Goal: Task Accomplishment & Management: Use online tool/utility

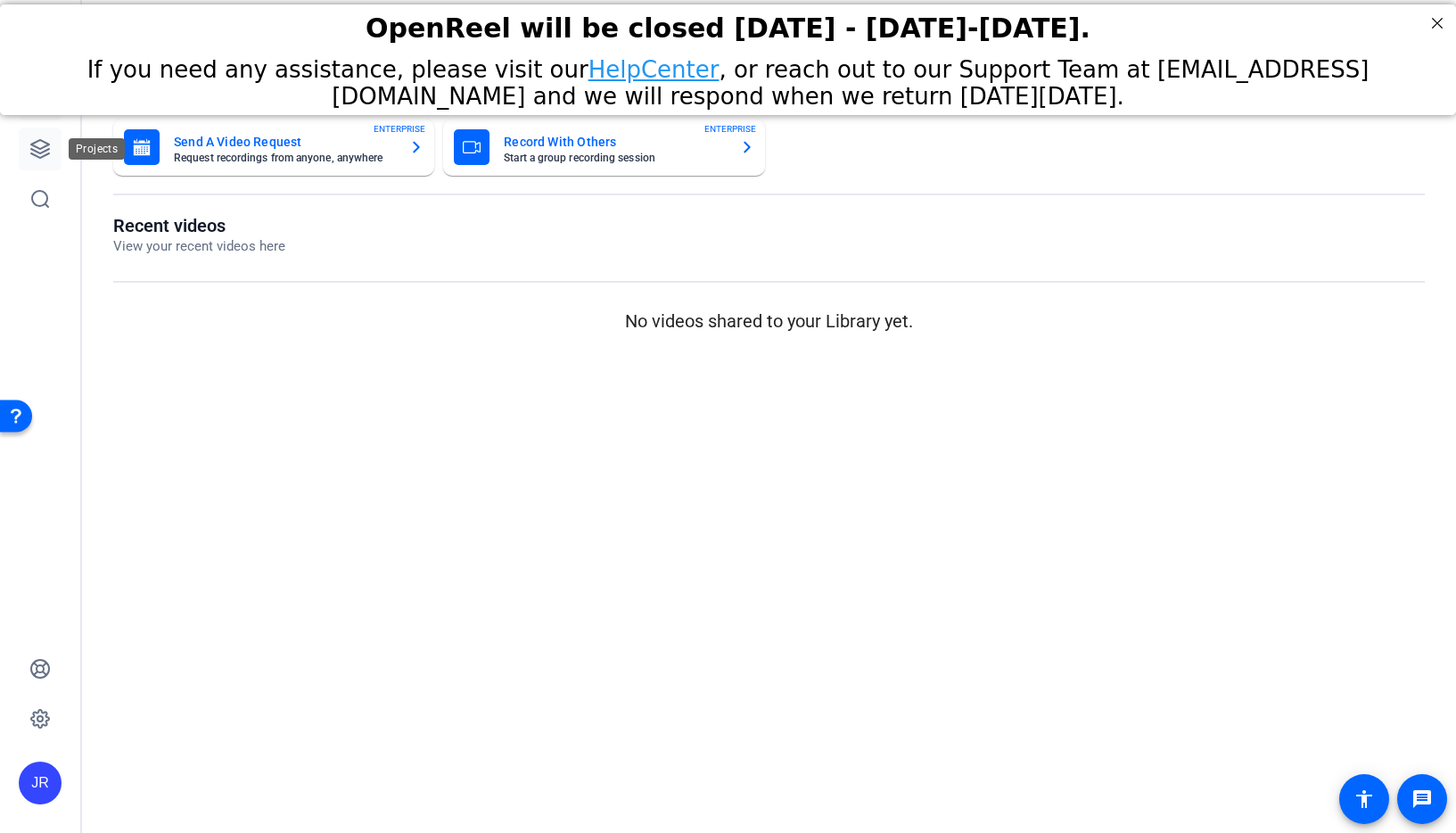
click at [42, 144] on icon at bounding box center [40, 149] width 21 height 21
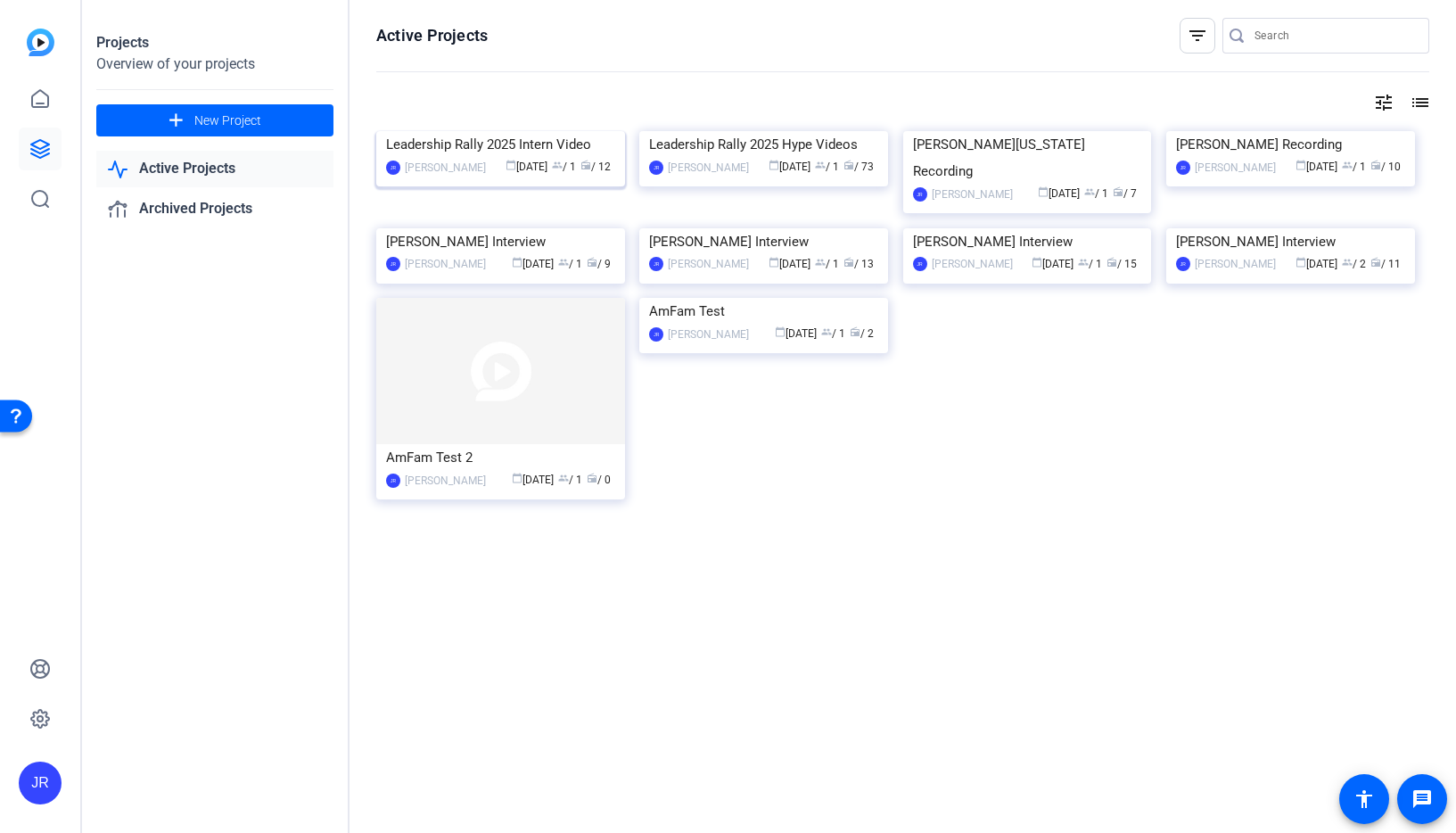
click at [416, 131] on img at bounding box center [501, 131] width 248 height 0
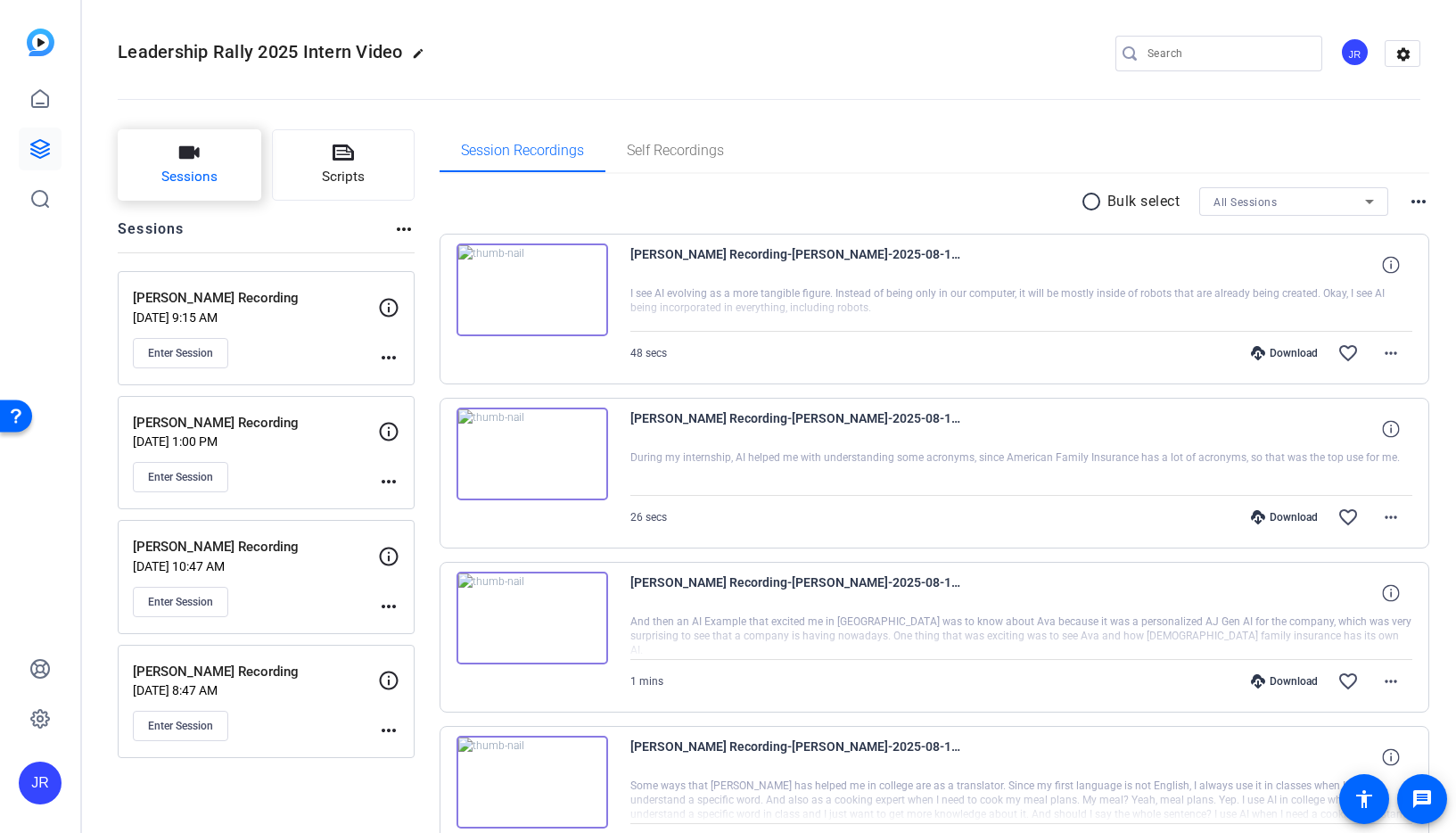
click at [187, 151] on icon "button" at bounding box center [189, 152] width 20 height 13
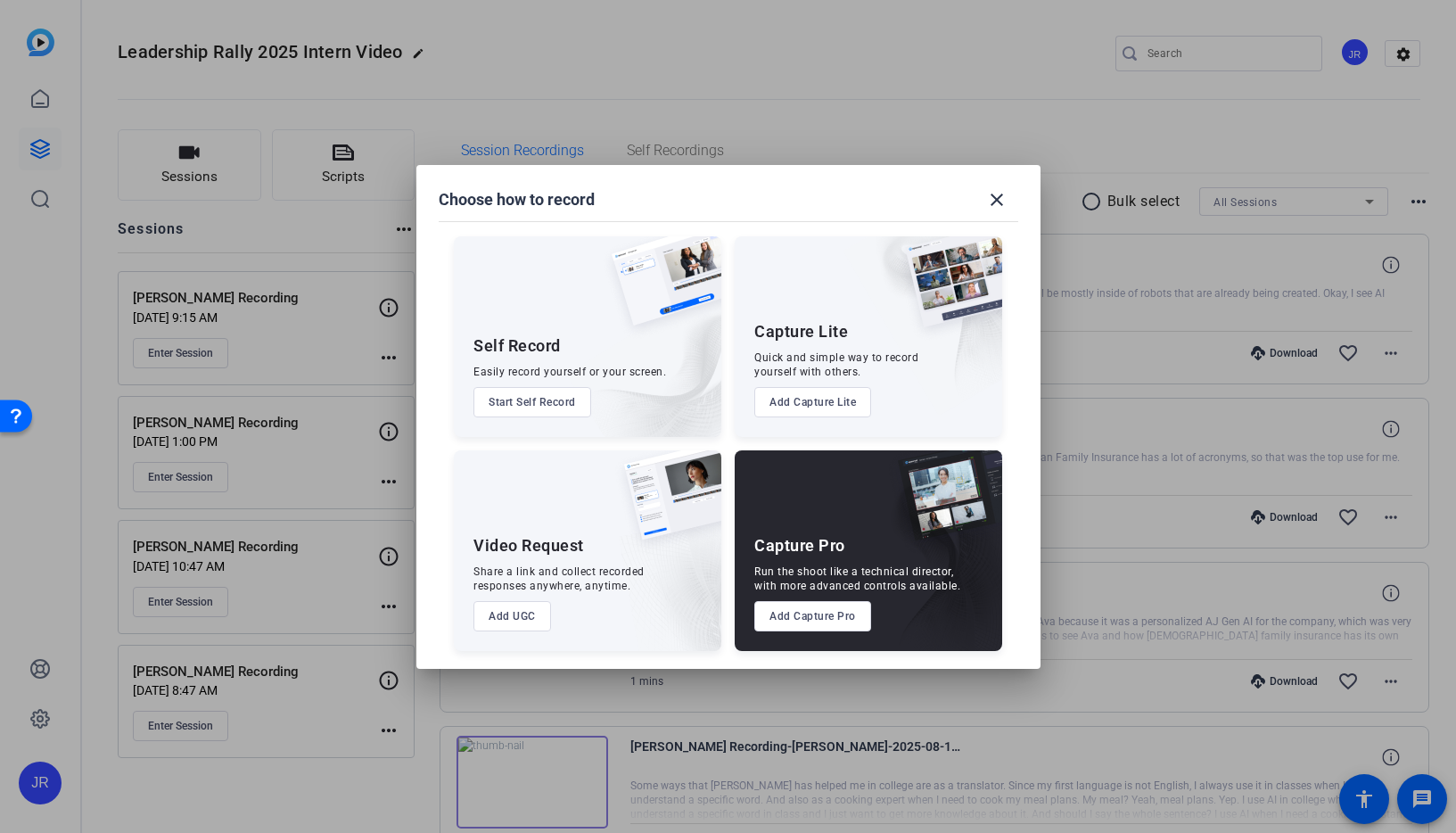
click at [825, 620] on button "Add Capture Pro" at bounding box center [812, 615] width 117 height 30
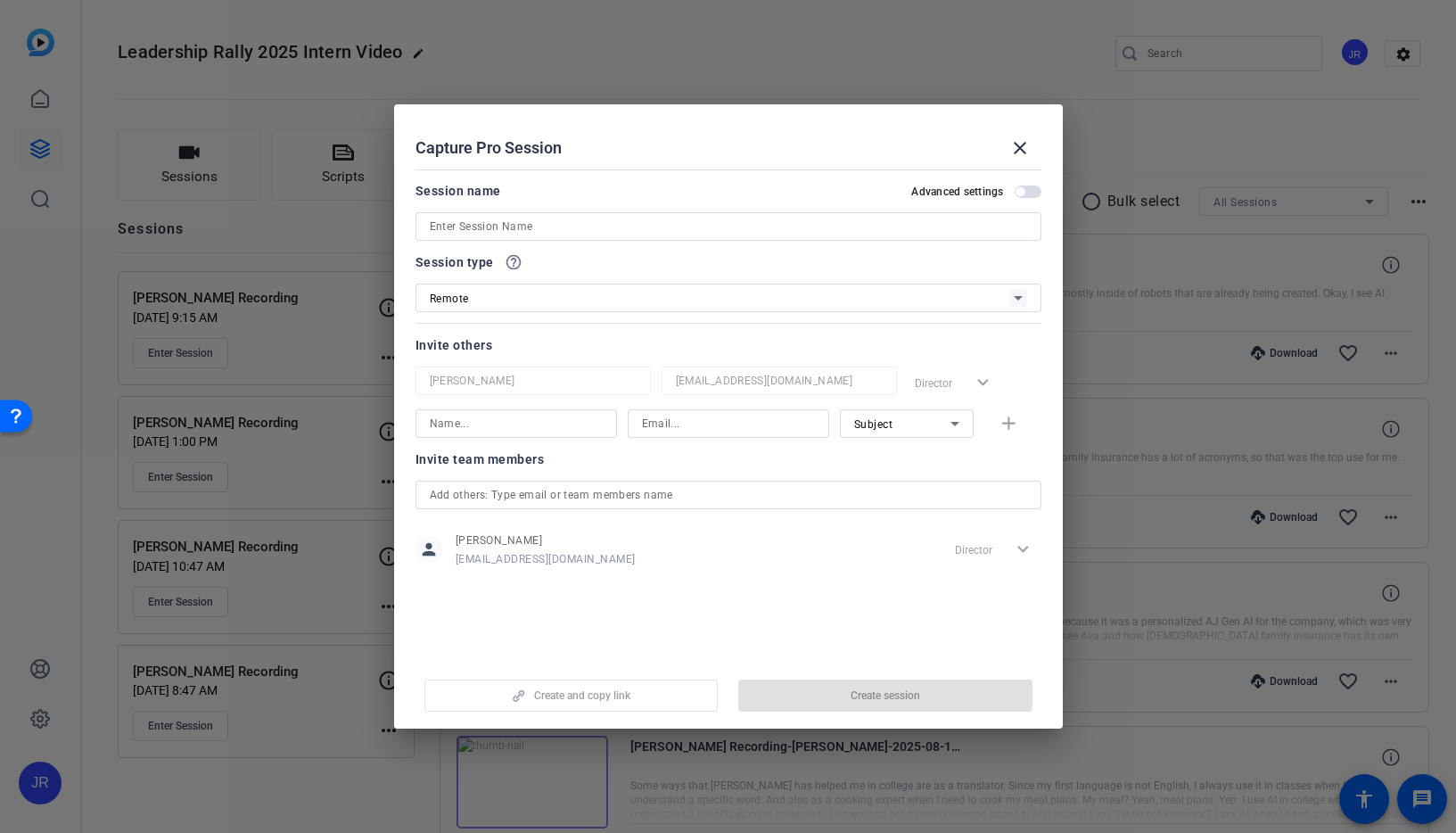
click at [495, 226] on input at bounding box center [728, 226] width 597 height 21
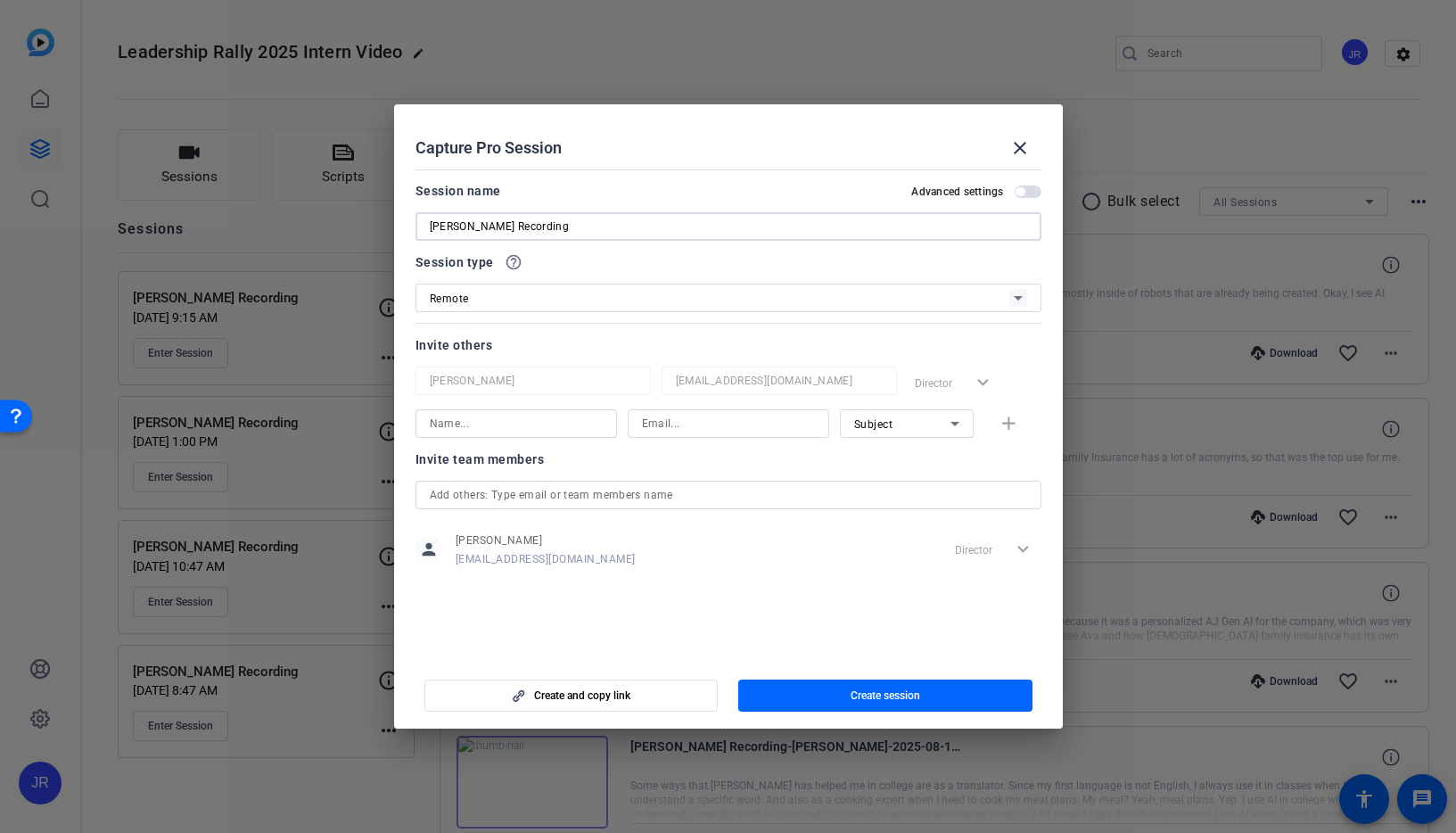
type input "[PERSON_NAME] Recording"
click at [565, 427] on input at bounding box center [516, 424] width 173 height 21
type input "[PERSON_NAME]"
click at [711, 423] on input at bounding box center [729, 424] width 173 height 21
type input "[PERSON_NAME][EMAIL_ADDRESS][PERSON_NAME][DOMAIN_NAME]"
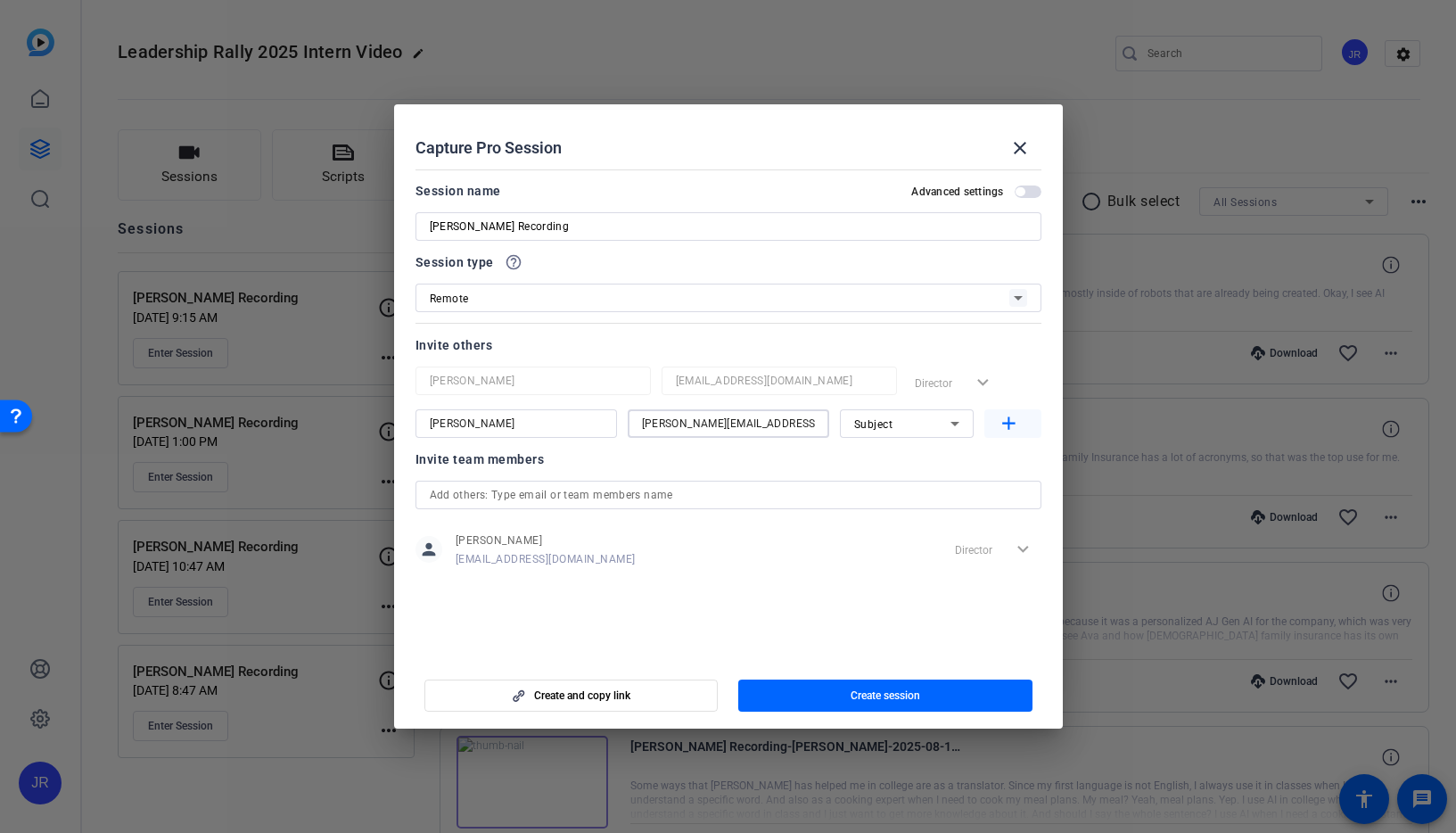
click at [1001, 420] on mat-icon "add" at bounding box center [1008, 424] width 22 height 22
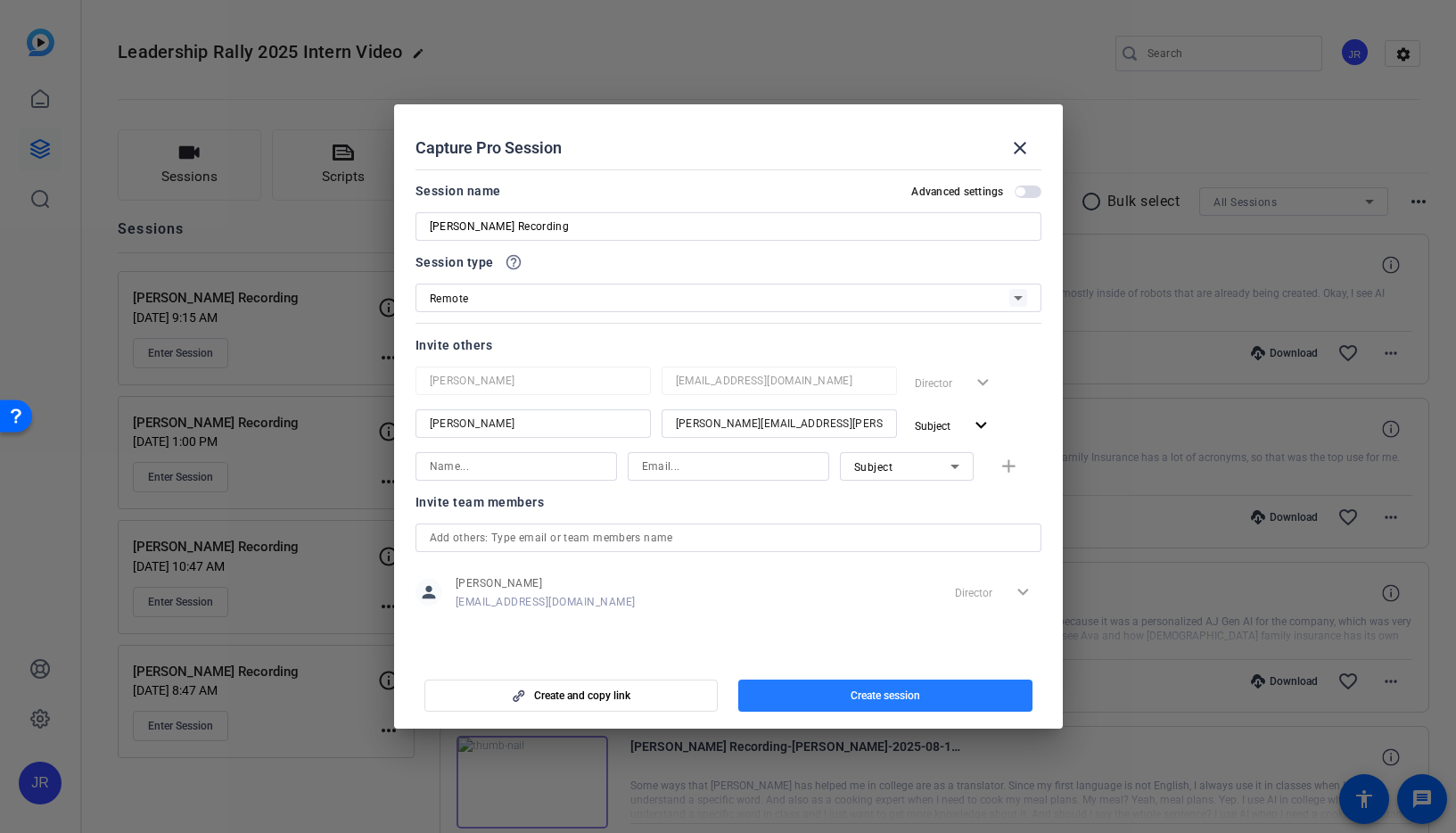
click at [867, 697] on span "Create session" at bounding box center [885, 695] width 69 height 14
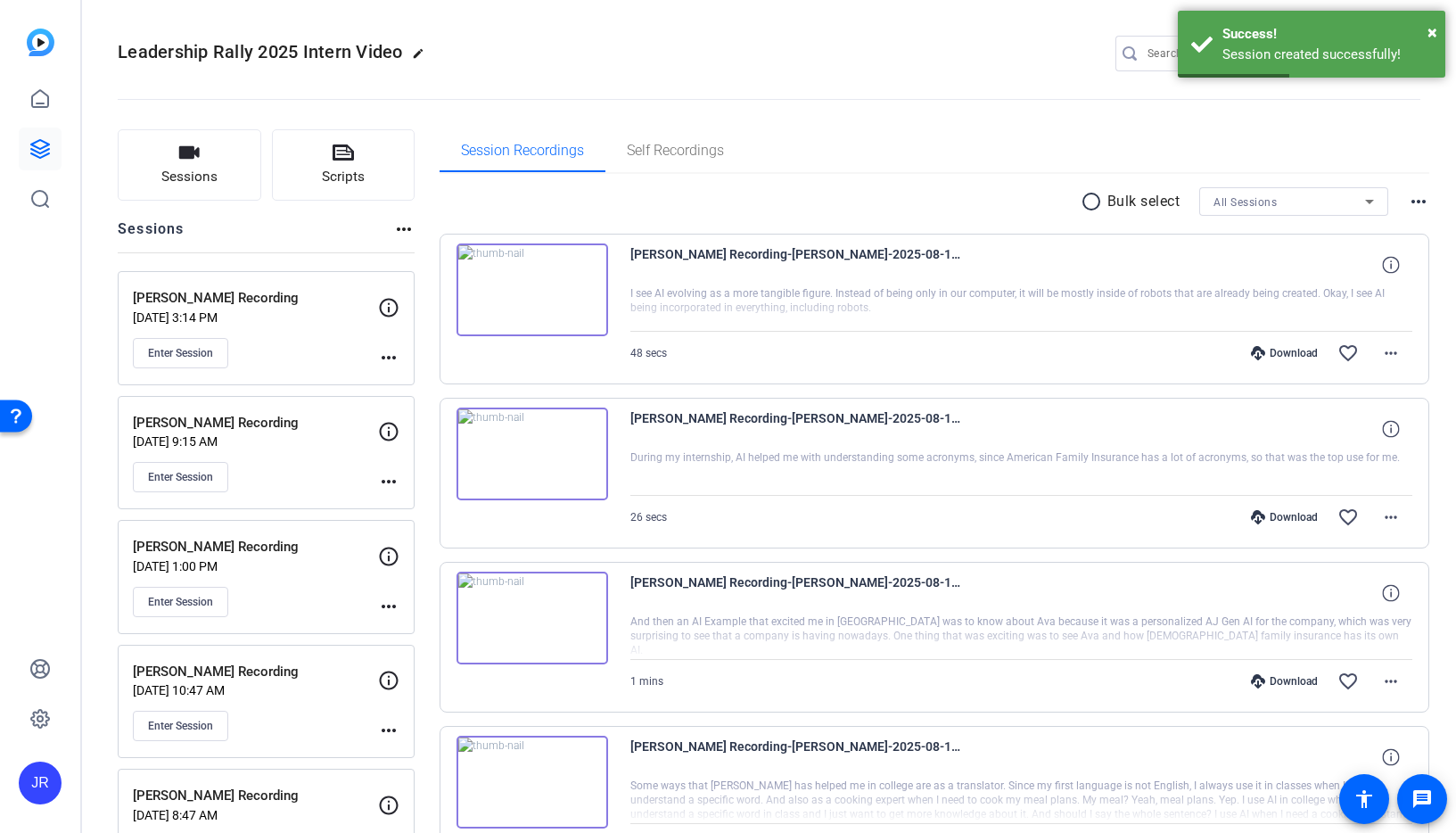
click at [386, 362] on mat-icon "more_horiz" at bounding box center [389, 357] width 21 height 21
click at [392, 378] on span "Edit Session" at bounding box center [432, 383] width 81 height 21
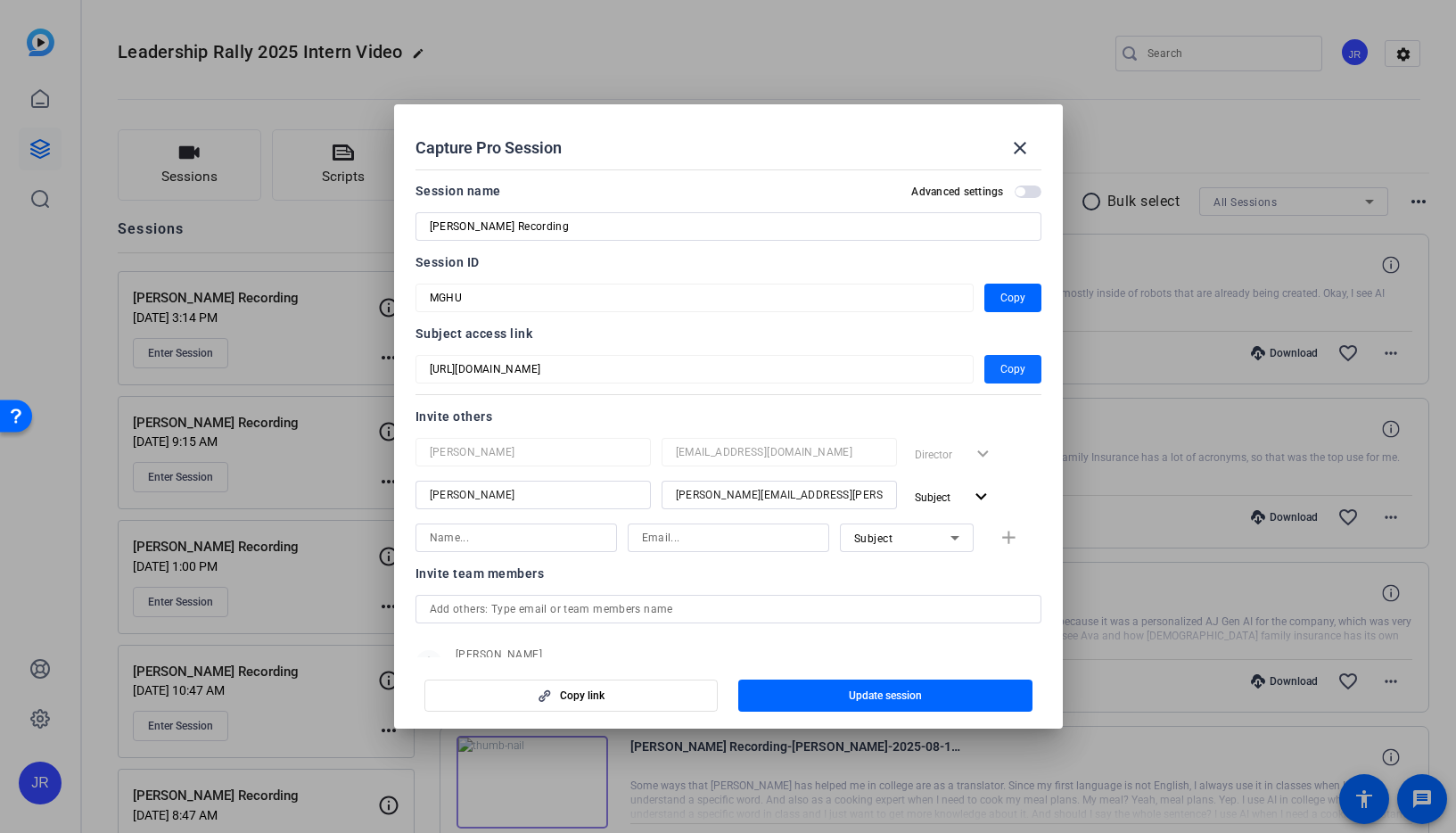
click at [1001, 366] on span "Copy" at bounding box center [1013, 369] width 25 height 21
click at [1024, 152] on mat-icon "close" at bounding box center [1020, 148] width 21 height 21
